Goal: Task Accomplishment & Management: Manage account settings

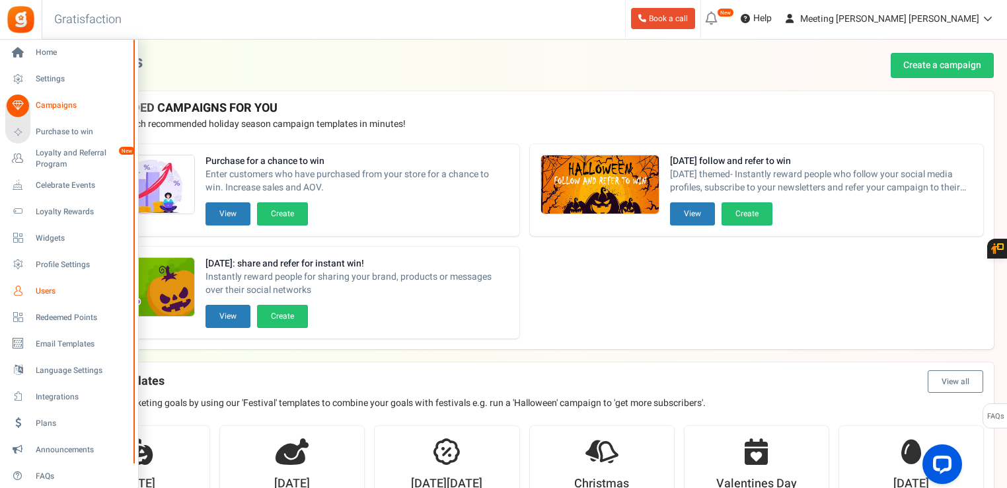
click at [45, 285] on span "Users" at bounding box center [82, 290] width 93 height 11
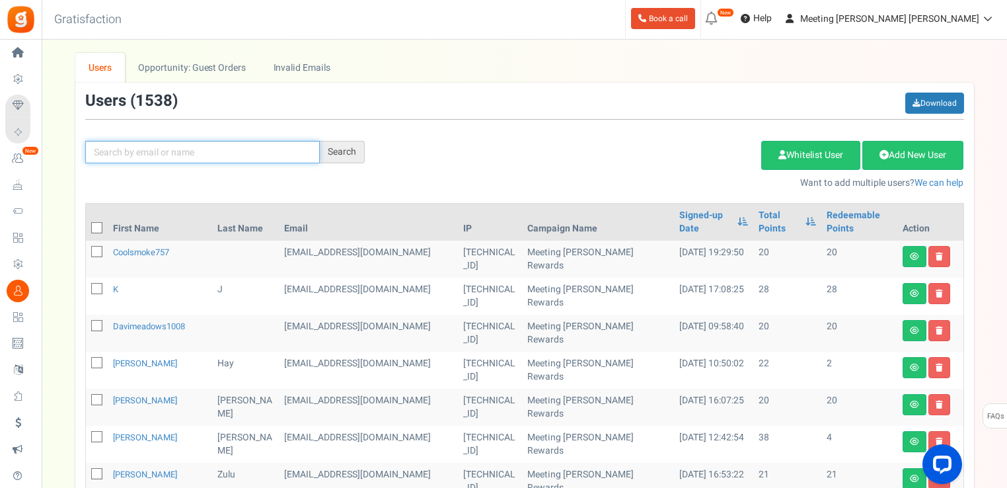
click at [262, 142] on input "text" at bounding box center [202, 152] width 235 height 22
type input "zuta"
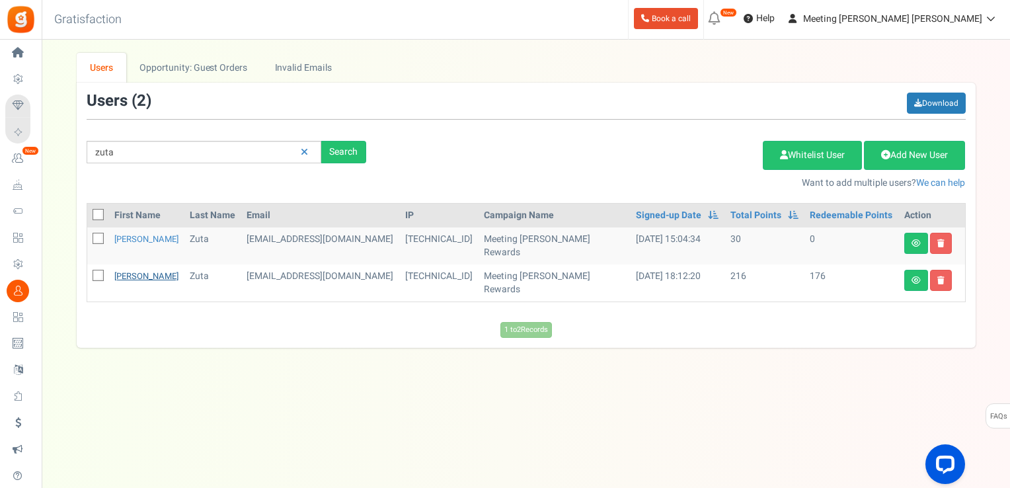
click at [126, 270] on link "[PERSON_NAME]" at bounding box center [146, 276] width 64 height 13
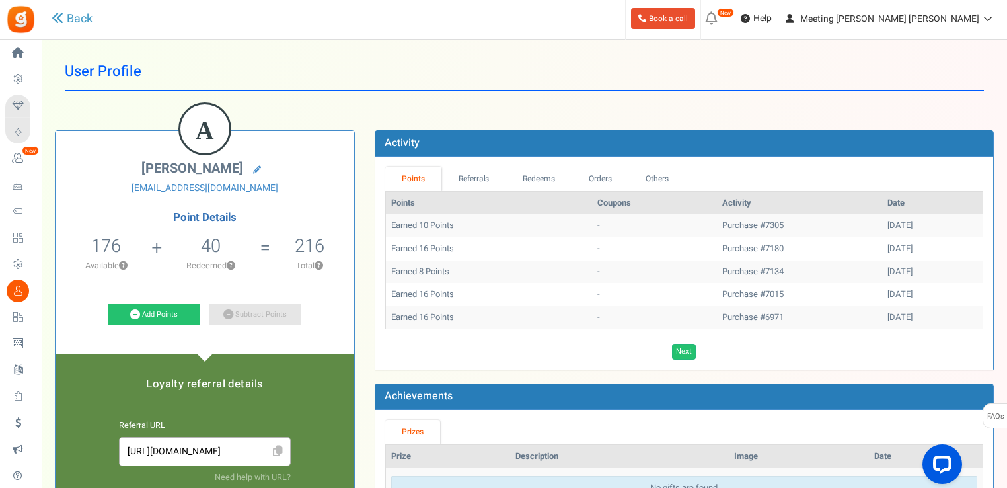
click at [232, 312] on icon at bounding box center [228, 314] width 10 height 10
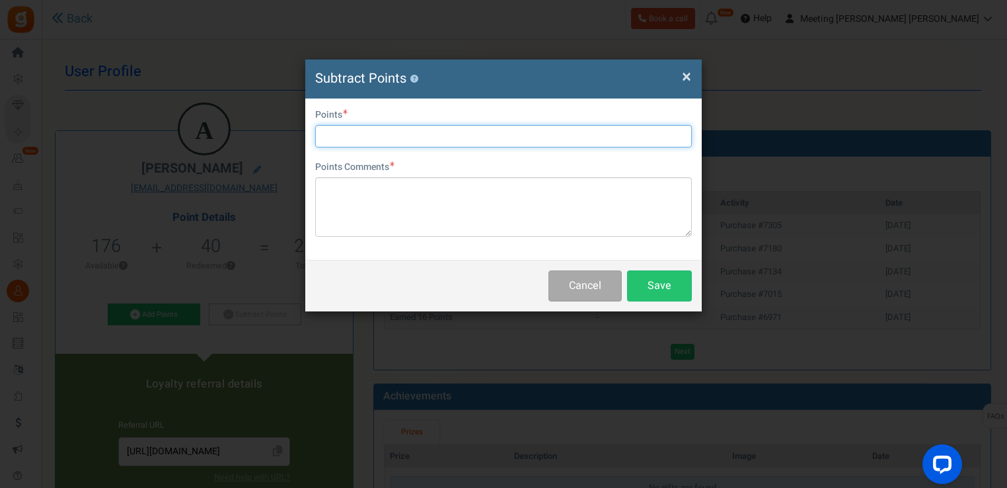
click at [430, 137] on input "text" at bounding box center [503, 136] width 377 height 22
type input "170"
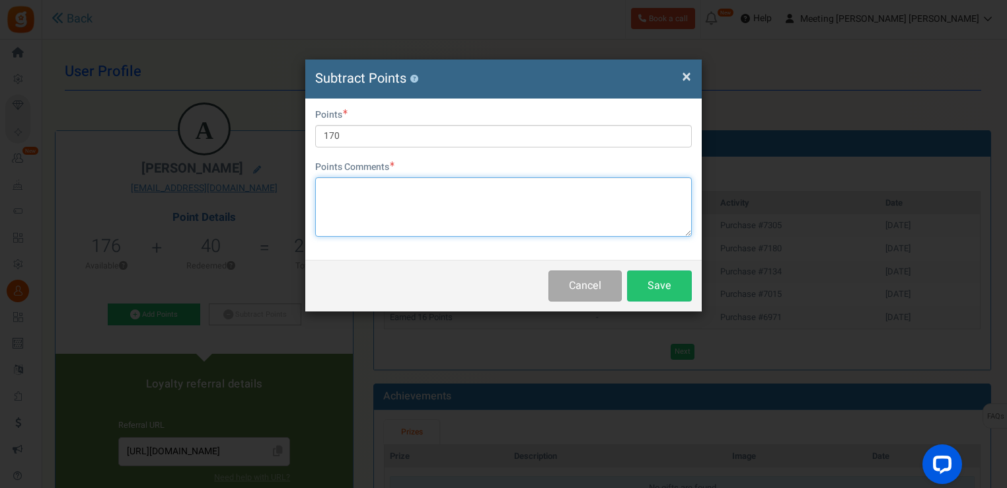
click at [447, 200] on textarea at bounding box center [503, 206] width 377 height 59
type textarea "e"
type textarea "past"
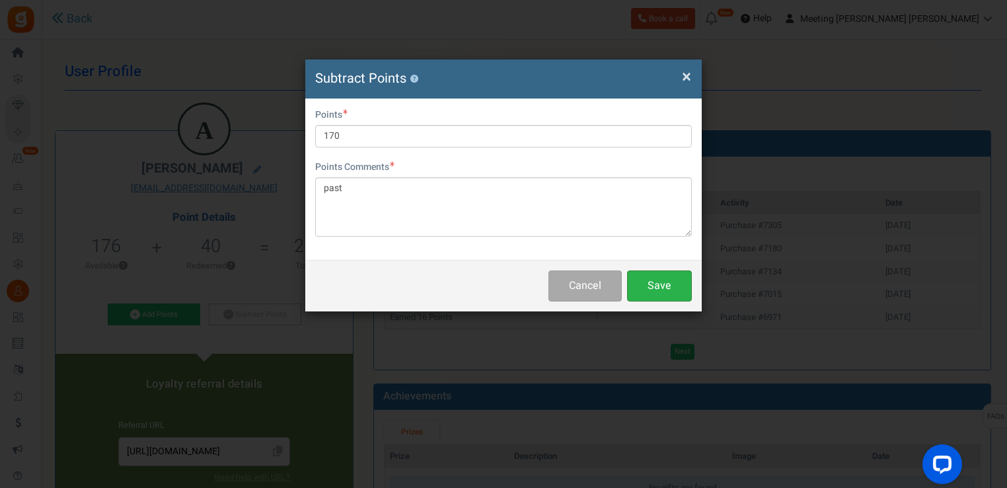
click at [644, 278] on button "Save" at bounding box center [659, 285] width 65 height 31
click at [665, 278] on button "Save" at bounding box center [659, 285] width 65 height 31
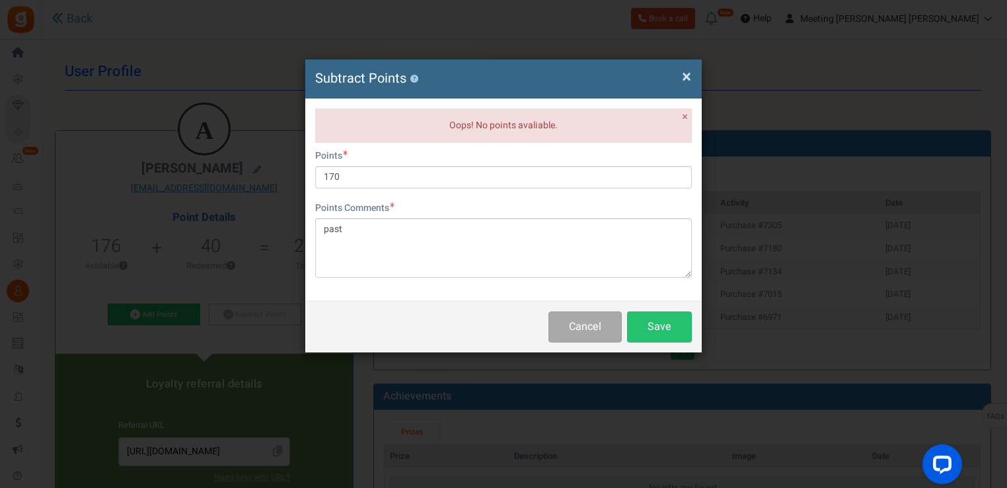
click at [687, 80] on span "×" at bounding box center [686, 76] width 9 height 25
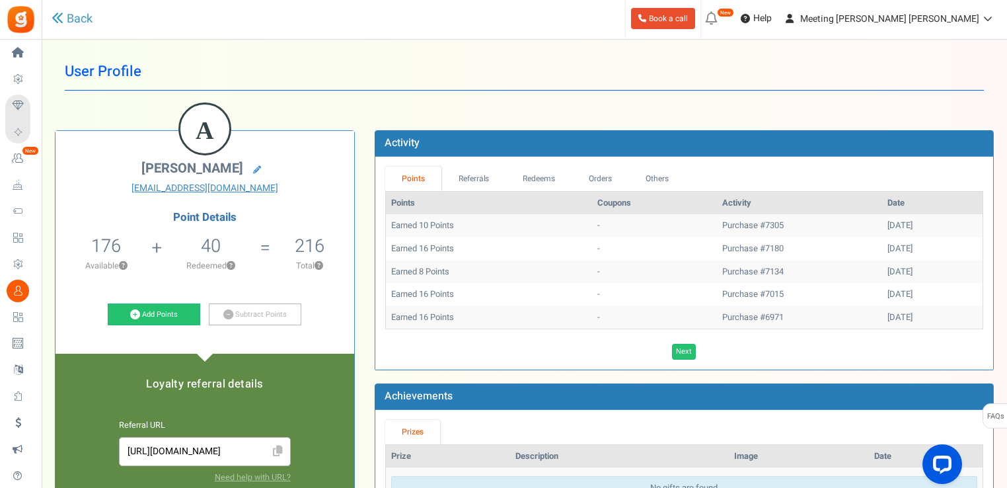
click at [313, 242] on h5 "216" at bounding box center [310, 246] width 30 height 20
click at [455, 178] on link "Referrals" at bounding box center [473, 179] width 65 height 24
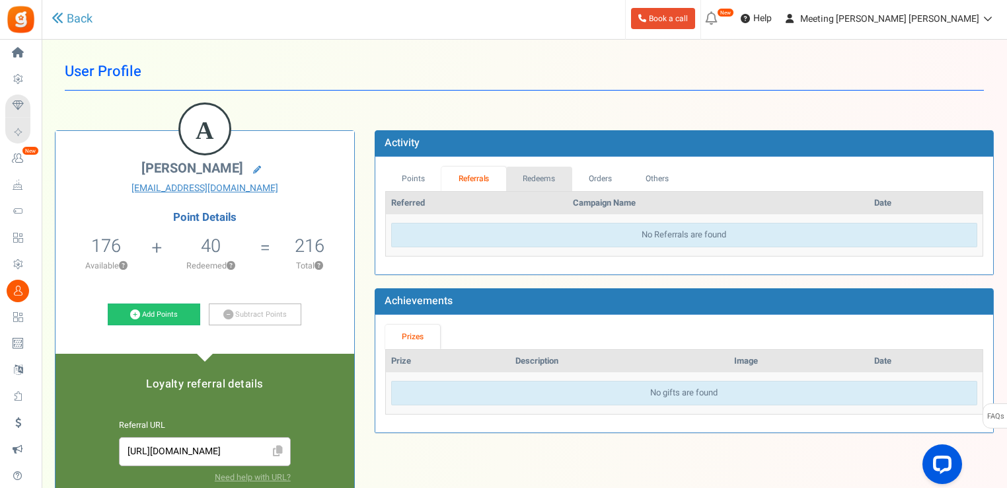
click at [514, 173] on link "Redeems" at bounding box center [539, 179] width 66 height 24
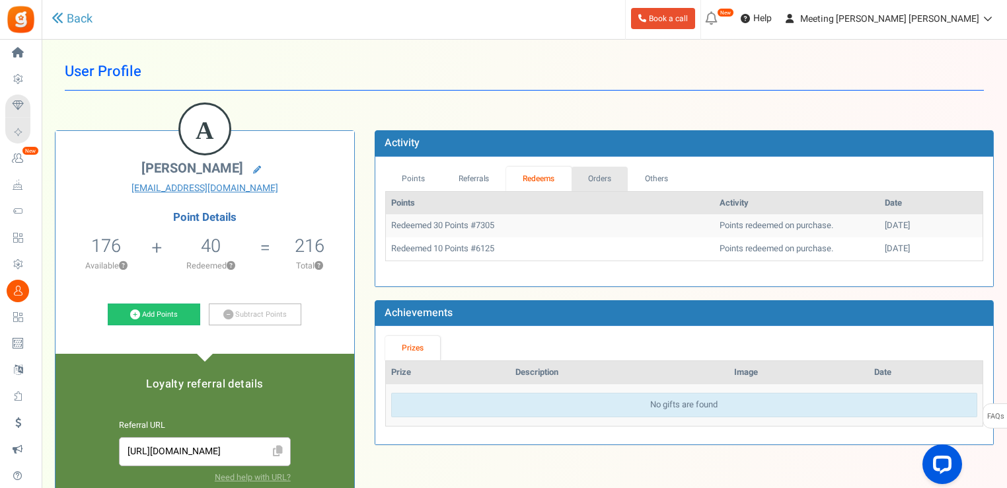
click at [603, 179] on link "Orders" at bounding box center [600, 179] width 57 height 24
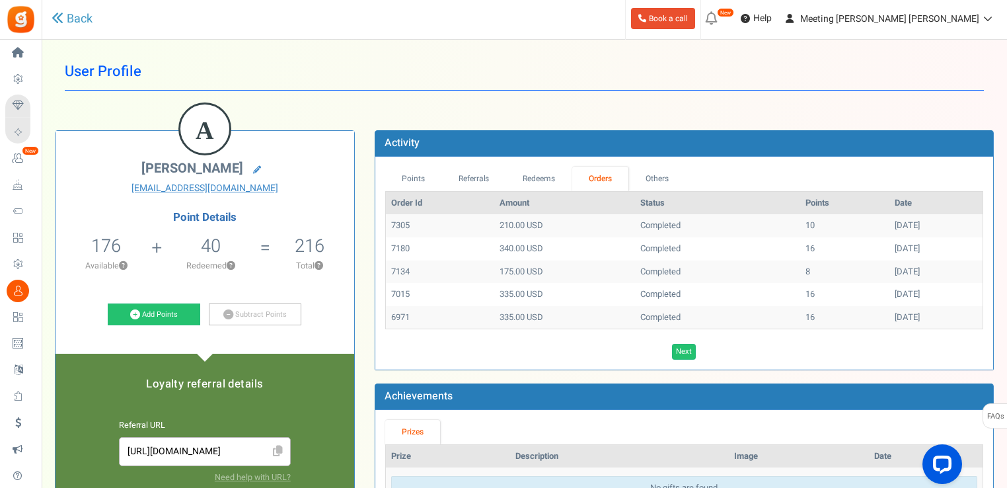
click at [129, 262] on p "Available ?" at bounding box center [106, 266] width 89 height 12
click at [235, 262] on button "?" at bounding box center [231, 266] width 9 height 9
click at [222, 310] on link "Subtract Points" at bounding box center [255, 314] width 93 height 22
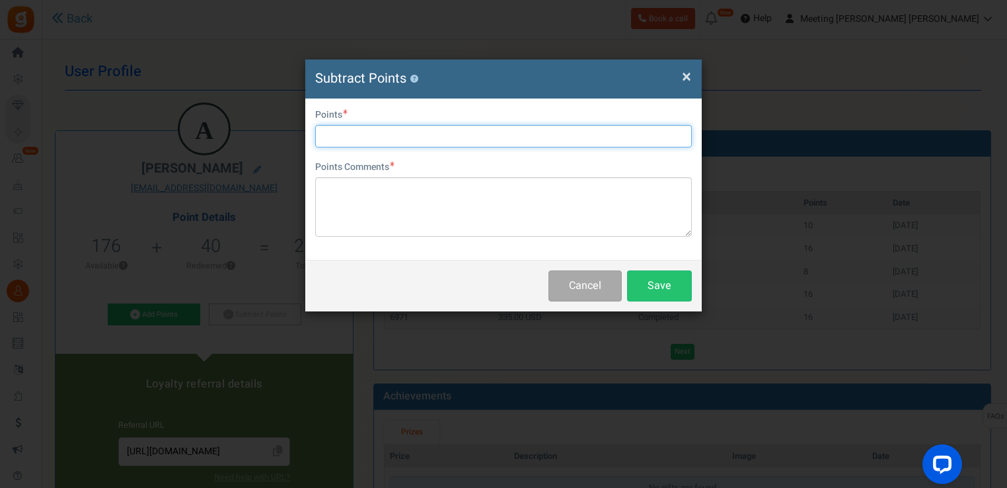
click at [395, 136] on input "text" at bounding box center [503, 136] width 377 height 22
type input "100"
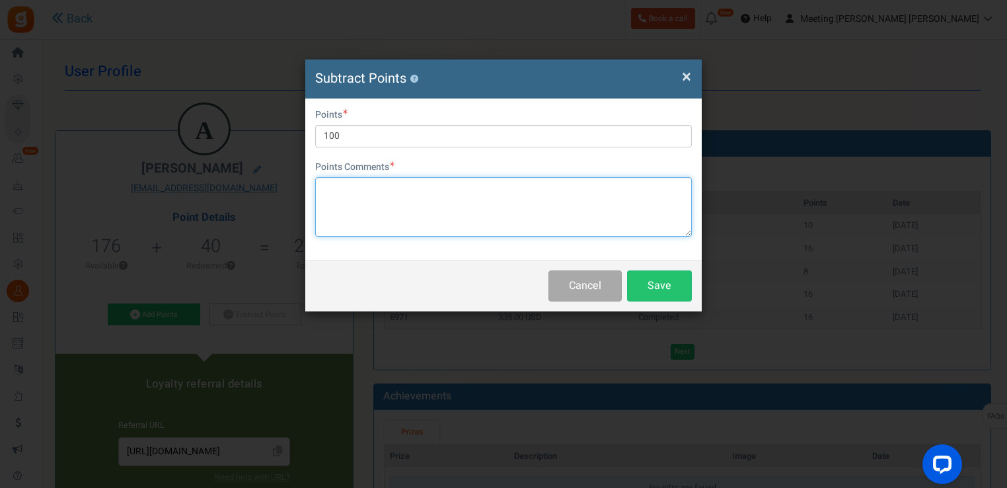
click at [405, 180] on textarea at bounding box center [503, 206] width 377 height 59
type textarea "point"
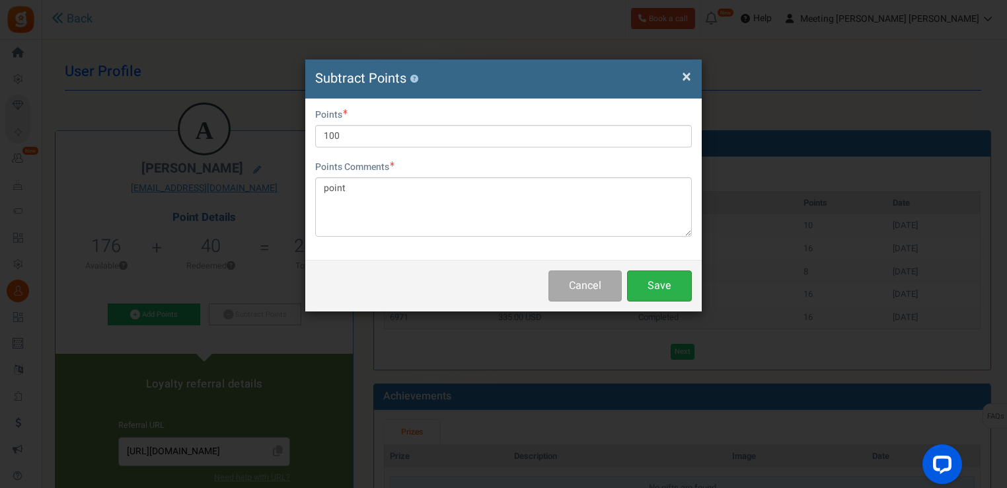
click at [663, 282] on button "Save" at bounding box center [659, 285] width 65 height 31
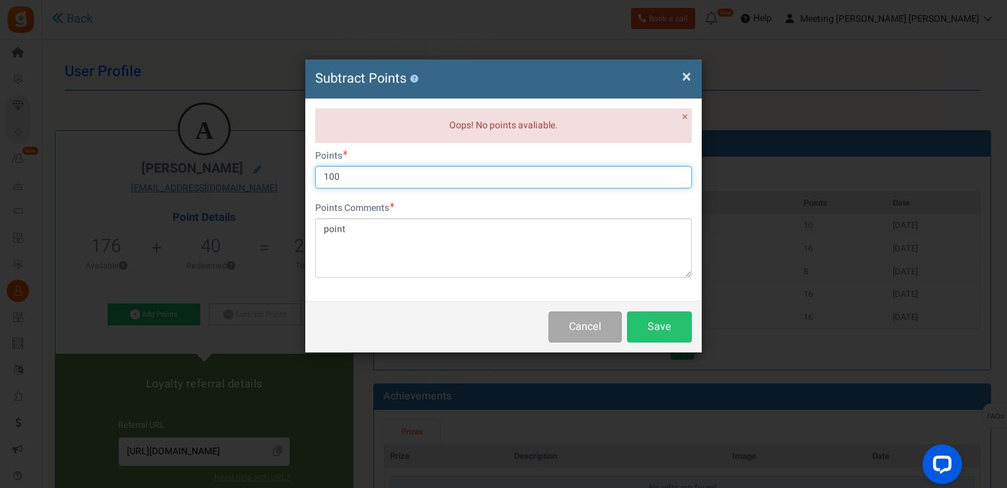
click at [457, 175] on input "100" at bounding box center [503, 177] width 377 height 22
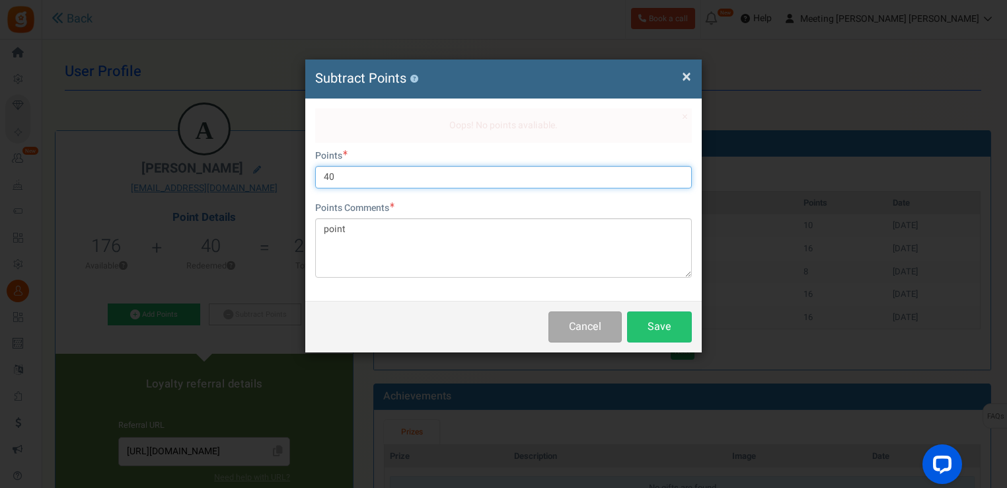
type input "40"
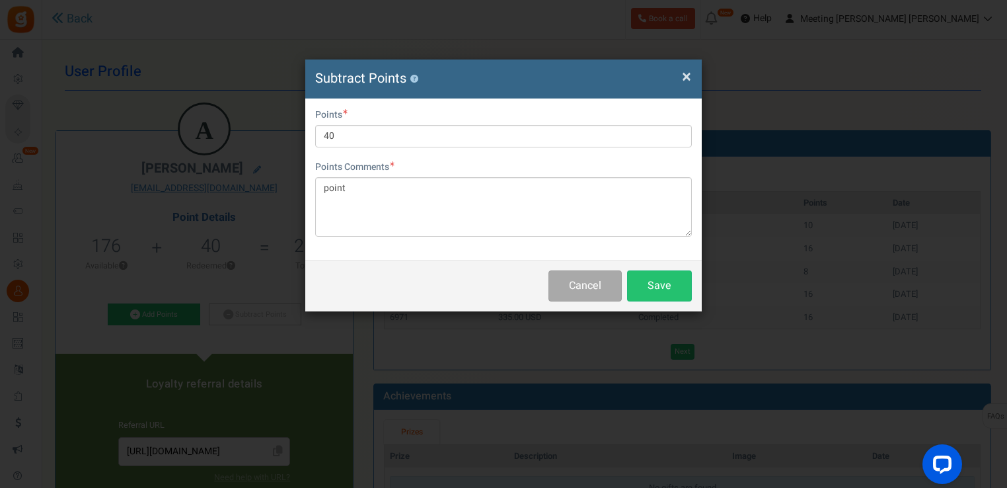
click at [664, 316] on div "× Close Subtract Points ? Oops! No points avaliable. × Close User Email [EMAIL_…" at bounding box center [503, 244] width 1007 height 488
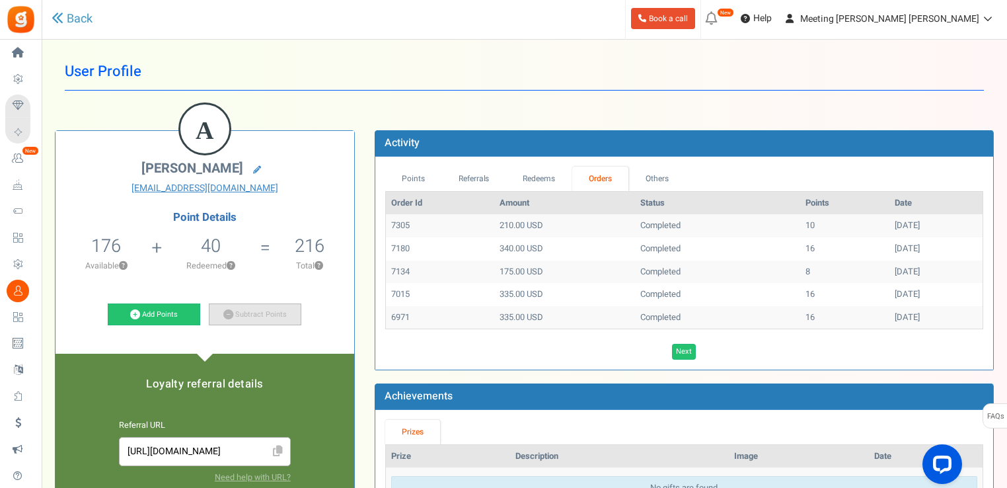
click at [237, 309] on link "Subtract Points" at bounding box center [255, 314] width 93 height 22
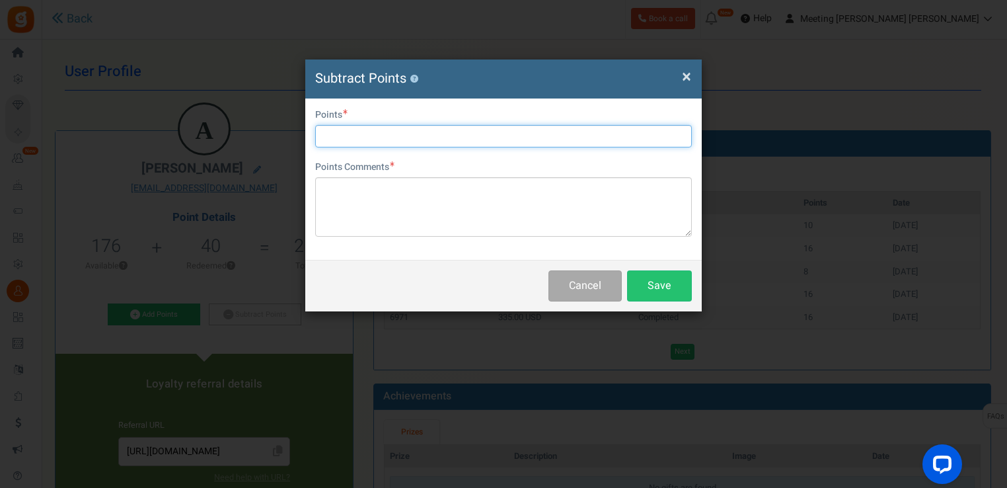
click at [412, 130] on input "text" at bounding box center [503, 136] width 377 height 22
type input "40"
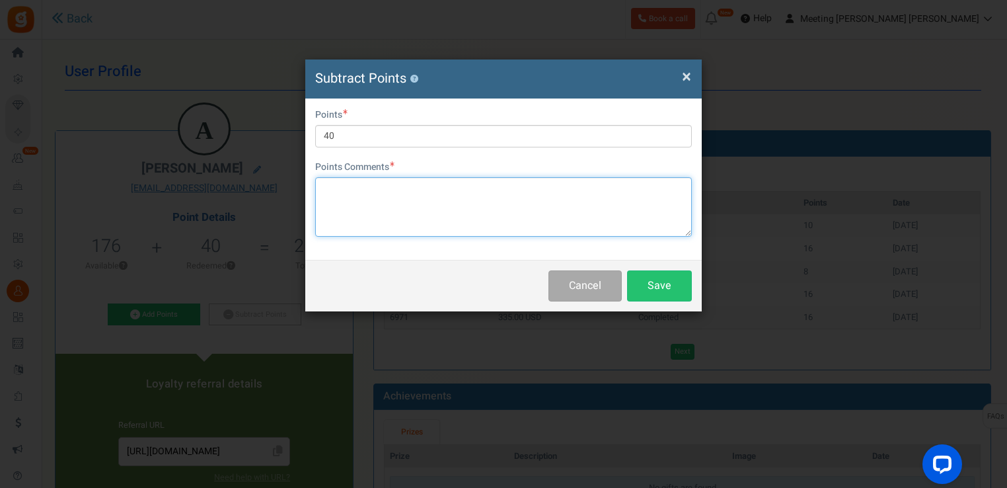
click at [436, 209] on textarea at bounding box center [503, 206] width 377 height 59
type textarea "kj"
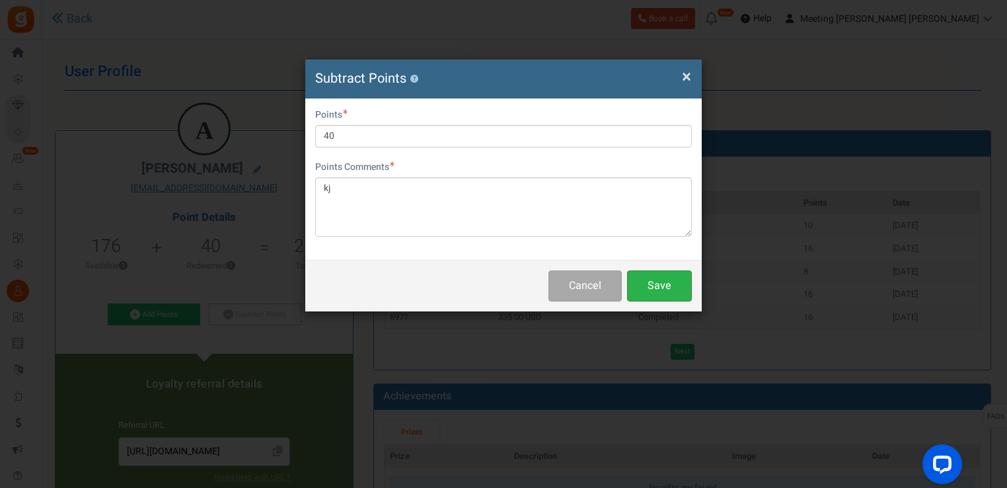
click at [650, 281] on button "Save" at bounding box center [659, 285] width 65 height 31
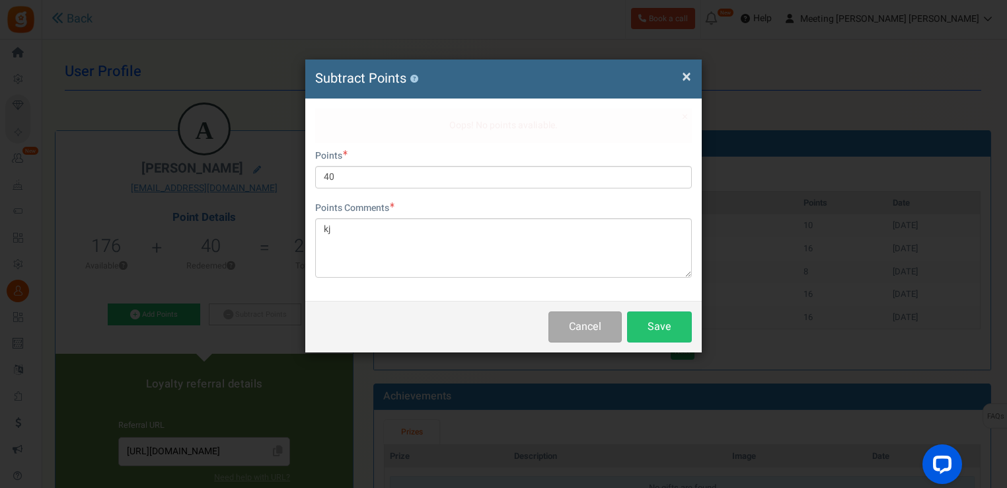
click at [679, 79] on h4 "Subtract Points ?" at bounding box center [503, 78] width 377 height 19
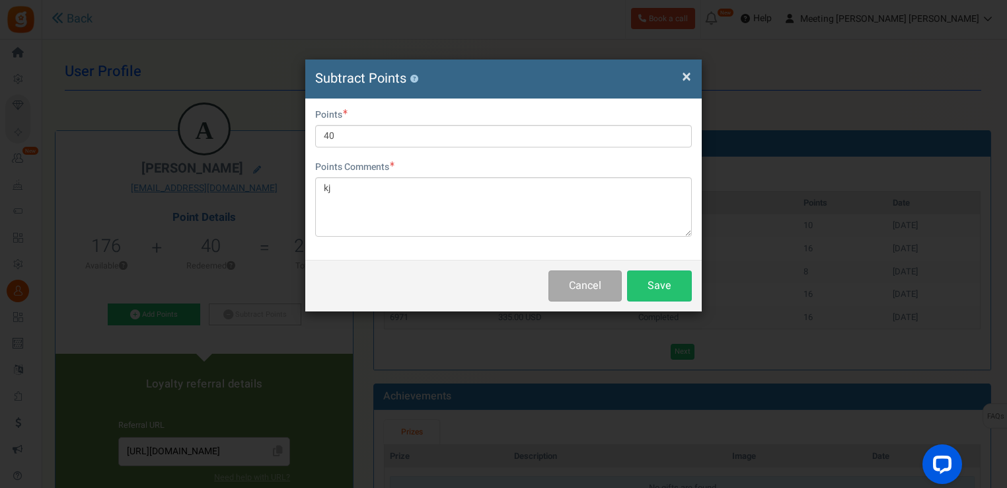
click at [683, 73] on span "×" at bounding box center [686, 76] width 9 height 25
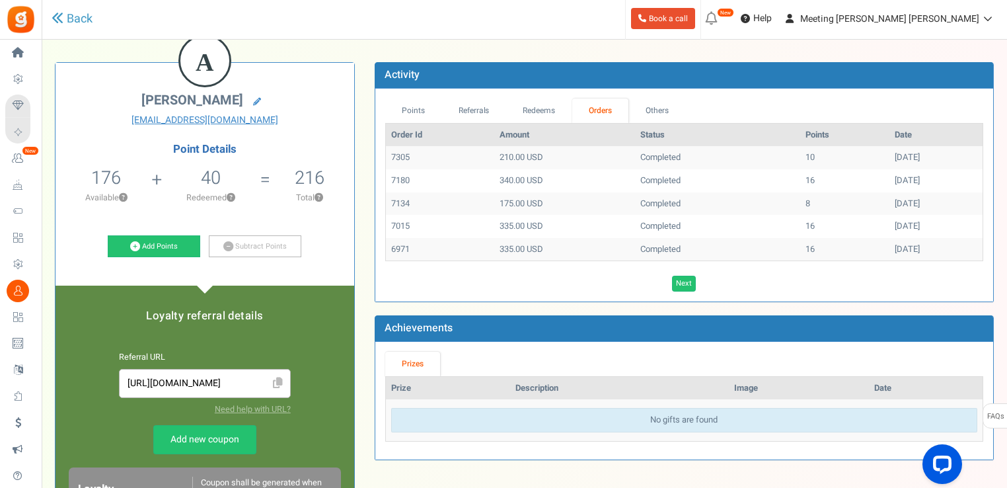
scroll to position [66, 0]
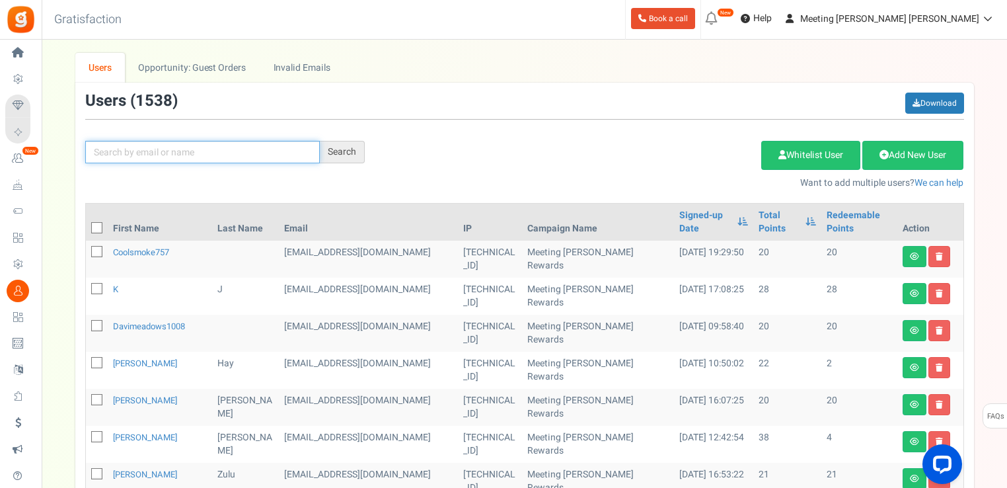
click at [304, 147] on input "text" at bounding box center [202, 152] width 235 height 22
type input "[PERSON_NAME]"
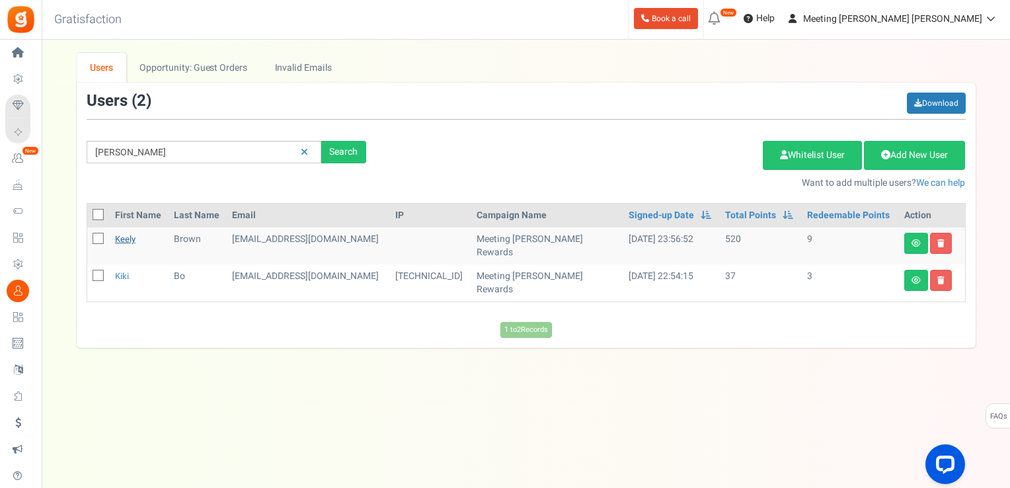
click at [130, 237] on link "Keely" at bounding box center [125, 239] width 20 height 13
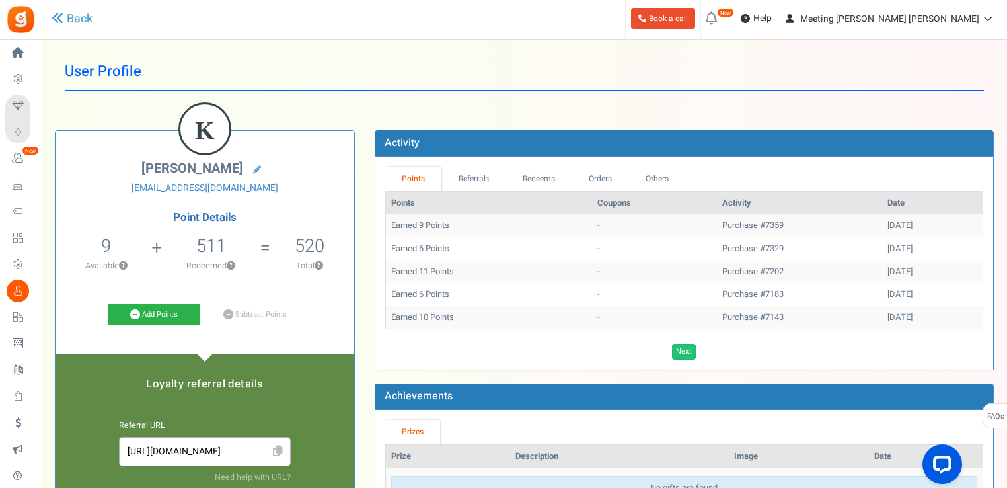
click at [185, 309] on link "Add Points" at bounding box center [154, 314] width 93 height 22
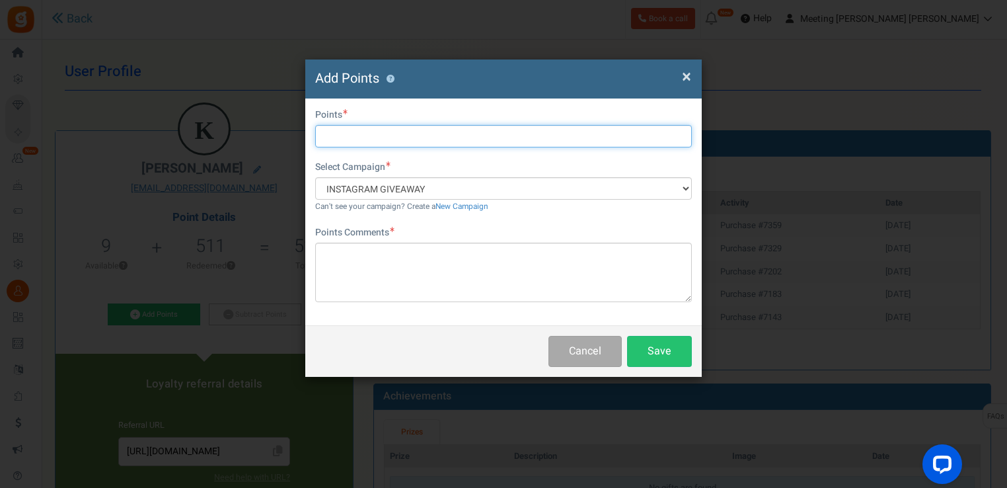
click at [450, 130] on input "text" at bounding box center [503, 136] width 377 height 22
type input "20"
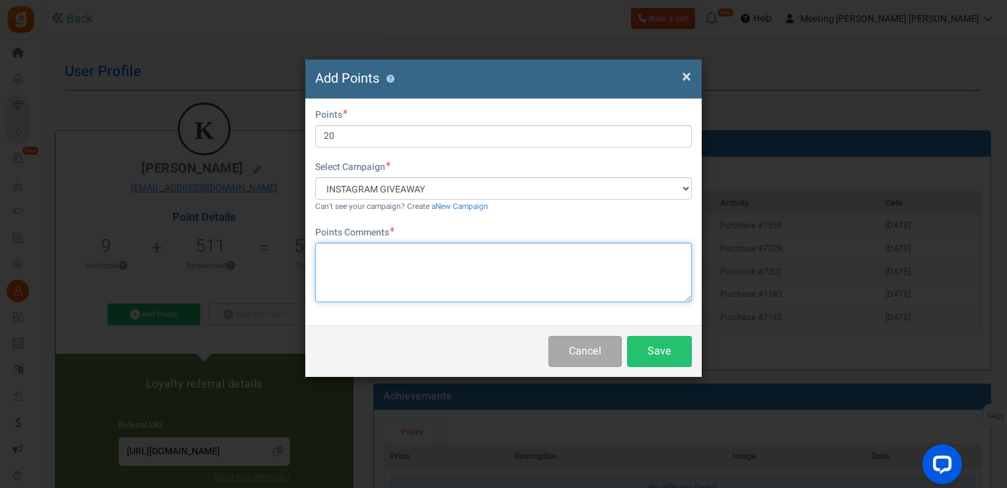
click at [447, 274] on textarea at bounding box center [503, 271] width 377 height 59
type textarea "point"
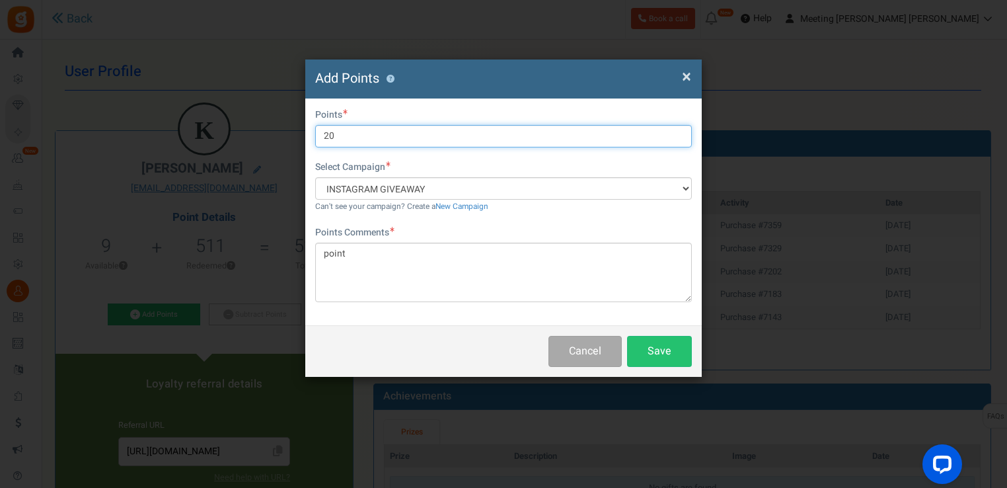
click at [448, 140] on input "20" at bounding box center [503, 136] width 377 height 22
type input "26"
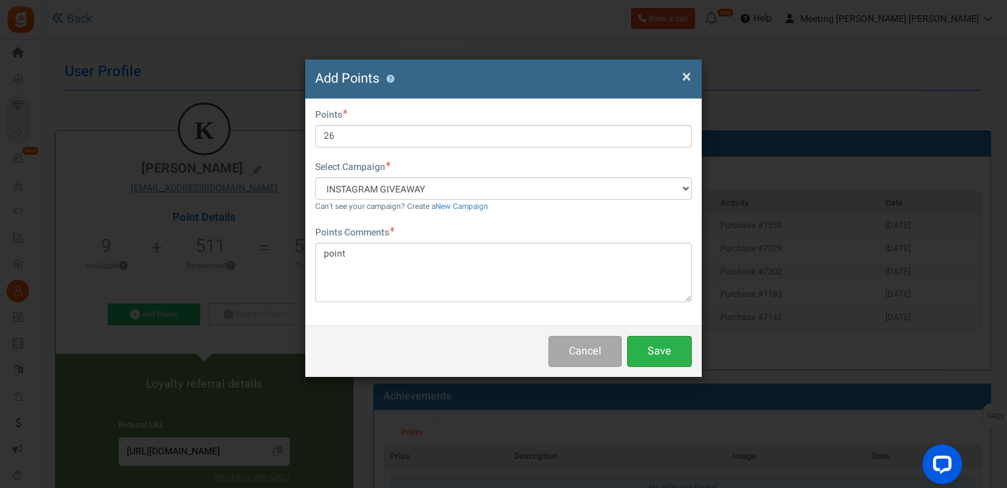
click at [638, 350] on button "Save" at bounding box center [659, 351] width 65 height 31
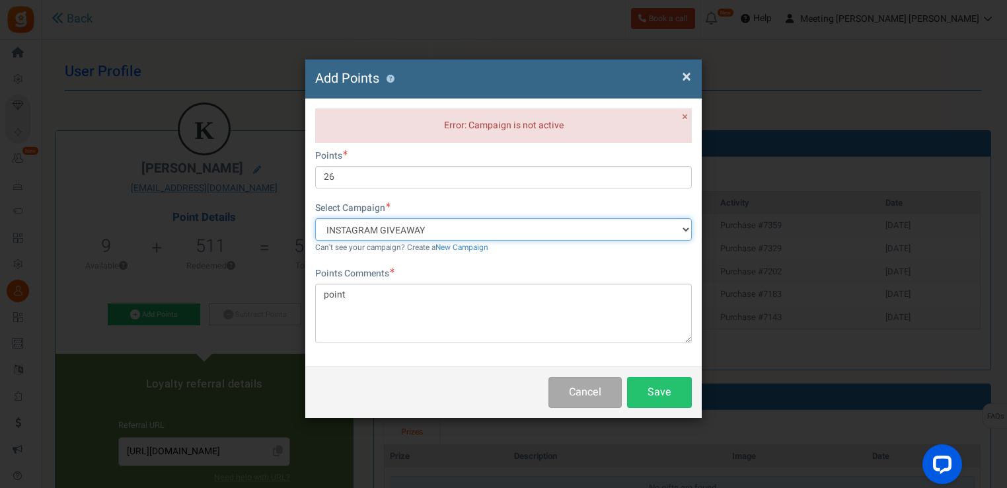
click at [626, 230] on select "INSTAGRAM GIVEAWAY Meeting [PERSON_NAME] Rewards" at bounding box center [503, 229] width 377 height 22
select select "34690"
click at [315, 218] on select "INSTAGRAM GIVEAWAY Meeting [PERSON_NAME] Rewards" at bounding box center [503, 229] width 377 height 22
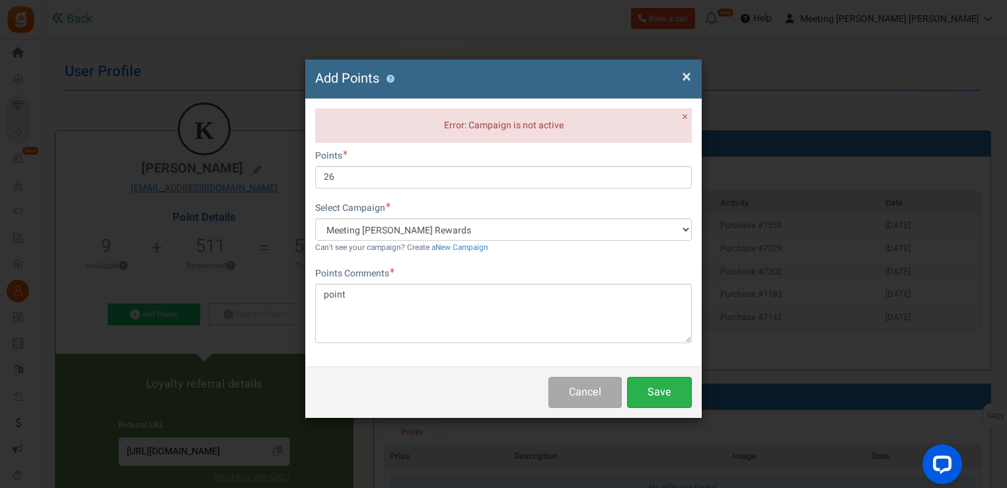
click at [667, 392] on button "Save" at bounding box center [659, 392] width 65 height 31
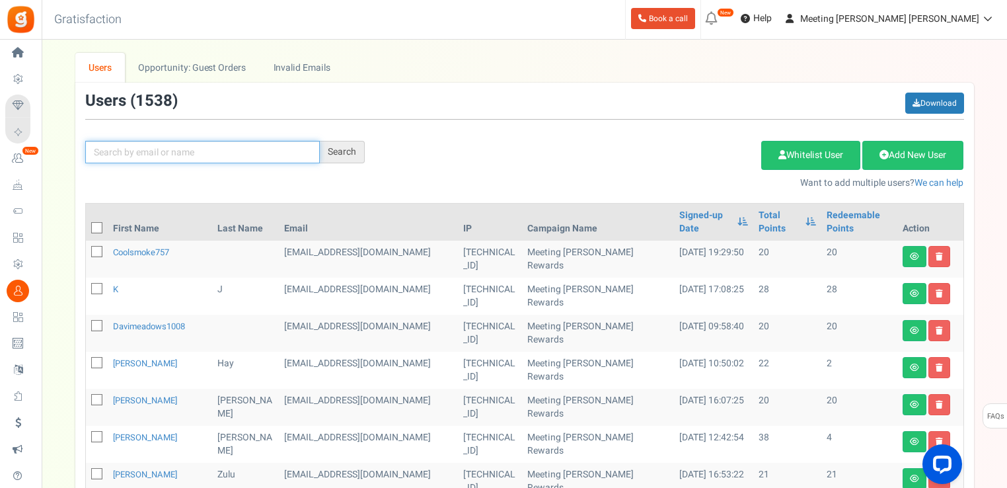
click at [292, 141] on input "text" at bounding box center [202, 152] width 235 height 22
type input "zuta"
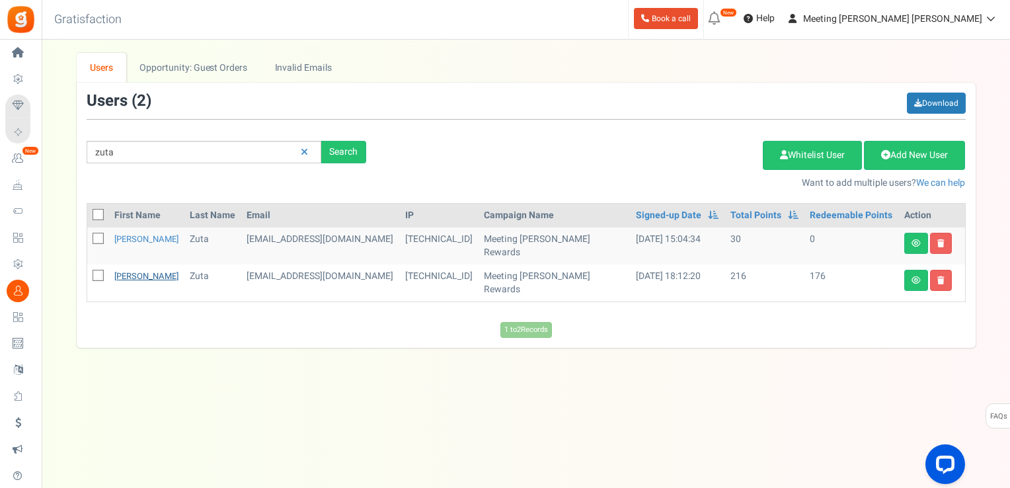
click at [120, 272] on link "[PERSON_NAME]" at bounding box center [146, 276] width 64 height 13
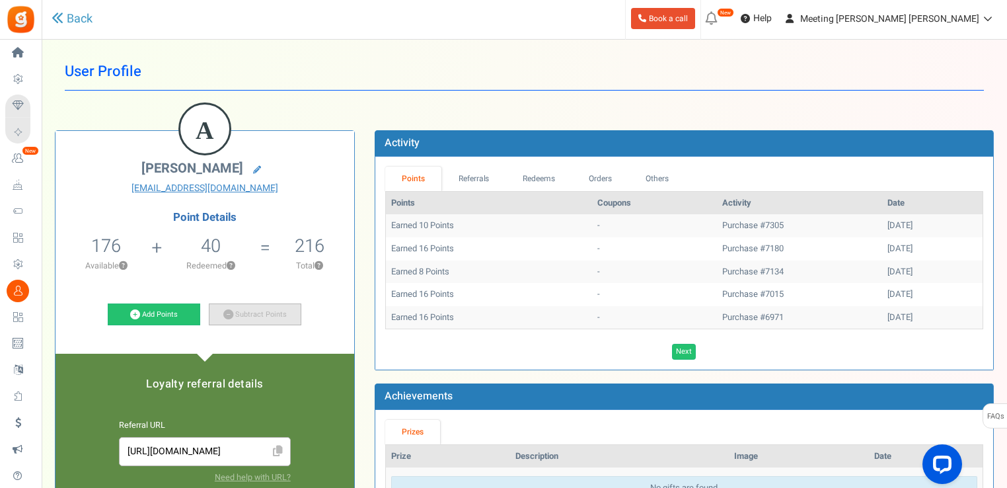
click at [214, 316] on link "Subtract Points" at bounding box center [255, 314] width 93 height 22
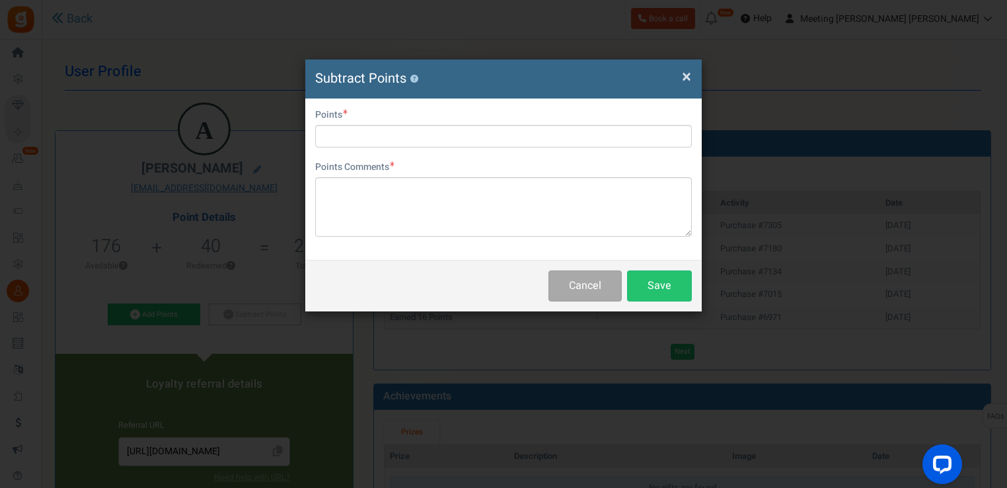
click at [417, 108] on div "Points" at bounding box center [503, 127] width 377 height 39
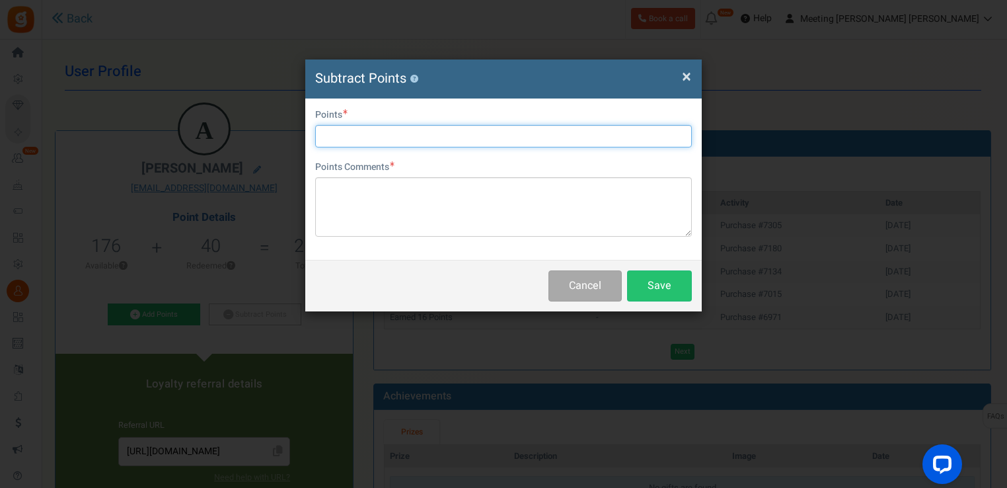
click at [408, 128] on input "text" at bounding box center [503, 136] width 377 height 22
type input "20"
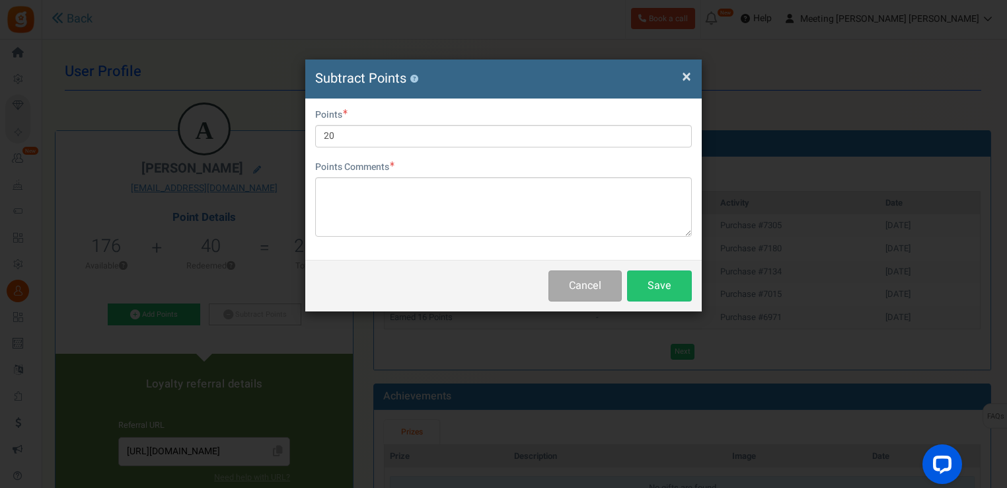
click at [384, 272] on div "Cancel Save" at bounding box center [503, 286] width 396 height 52
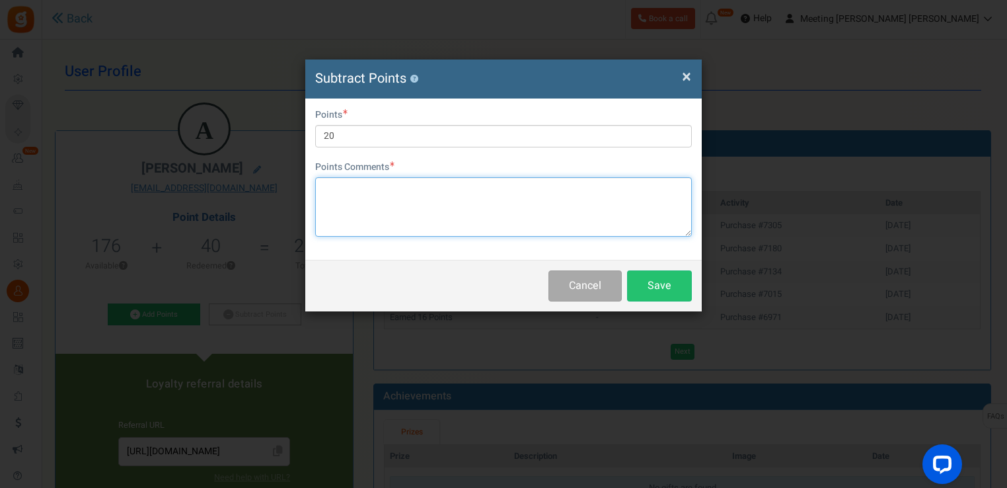
click at [385, 215] on textarea at bounding box center [503, 206] width 377 height 59
type textarea "k"
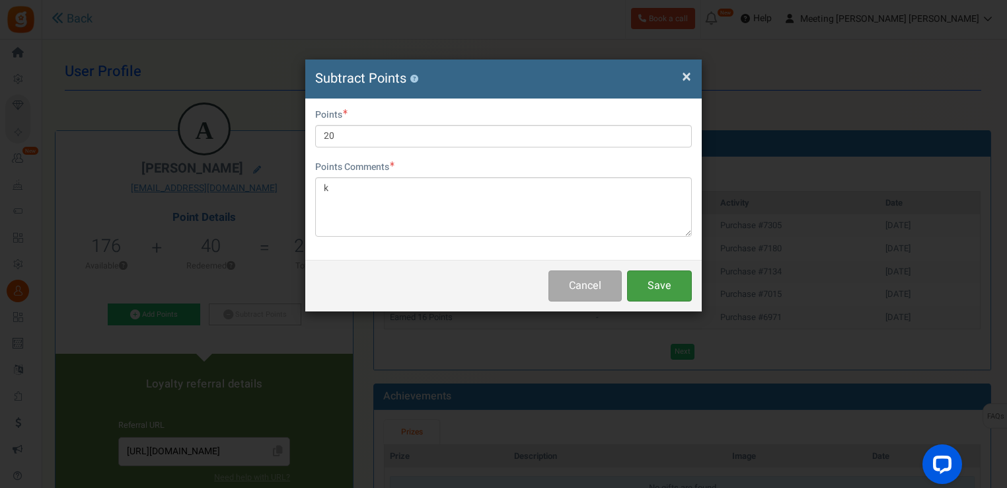
click at [655, 279] on button "Save" at bounding box center [659, 285] width 65 height 31
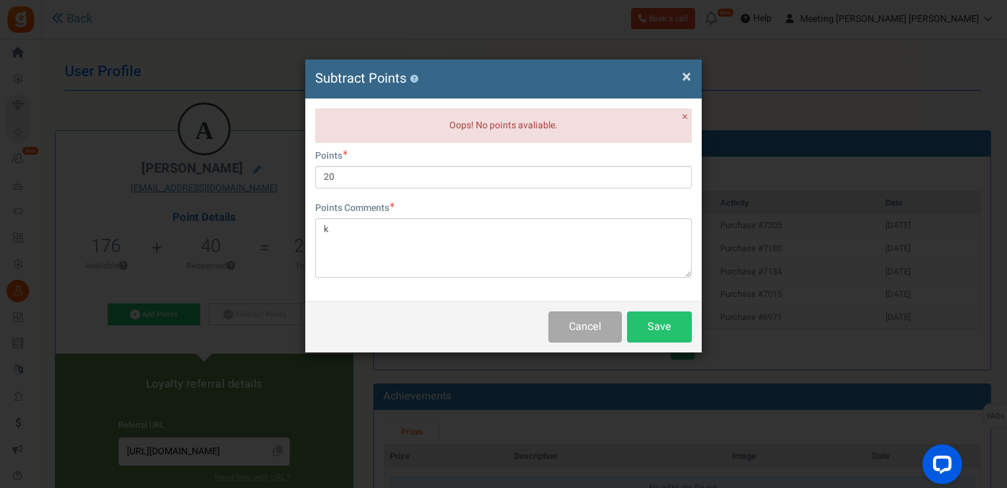
click at [689, 73] on span "×" at bounding box center [686, 76] width 9 height 25
